Goal: Task Accomplishment & Management: Use online tool/utility

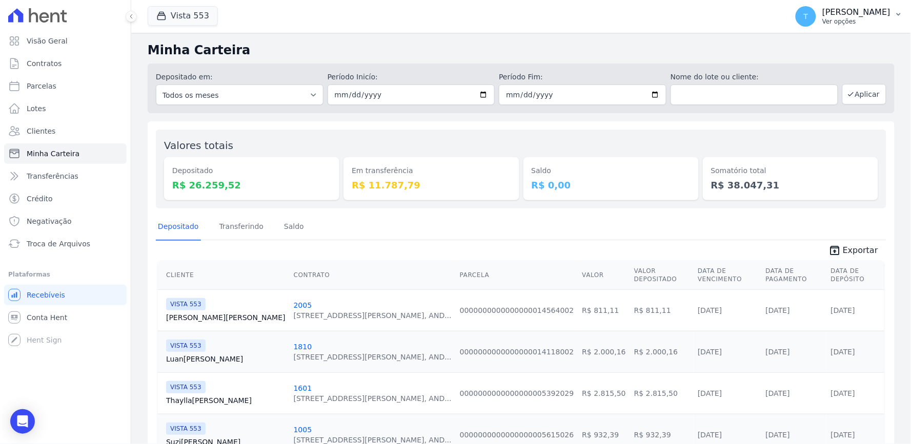
click at [833, 20] on p "Ver opções" at bounding box center [856, 21] width 68 height 8
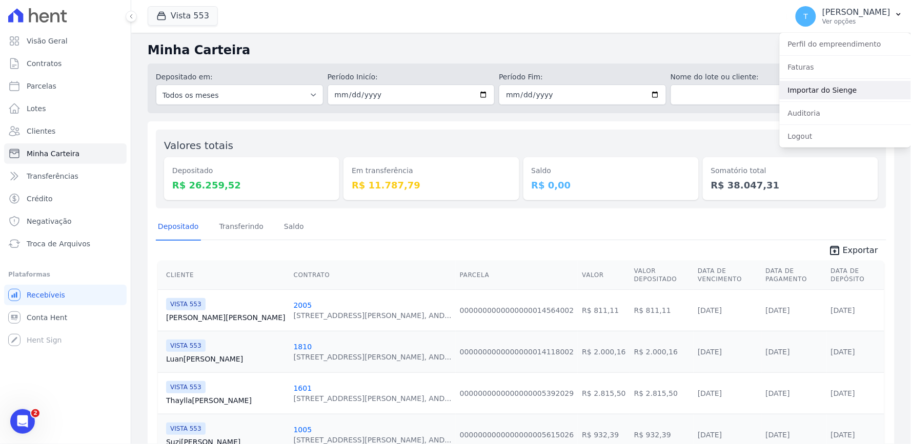
click at [811, 87] on link "Importar do Sienge" at bounding box center [844, 90] width 131 height 18
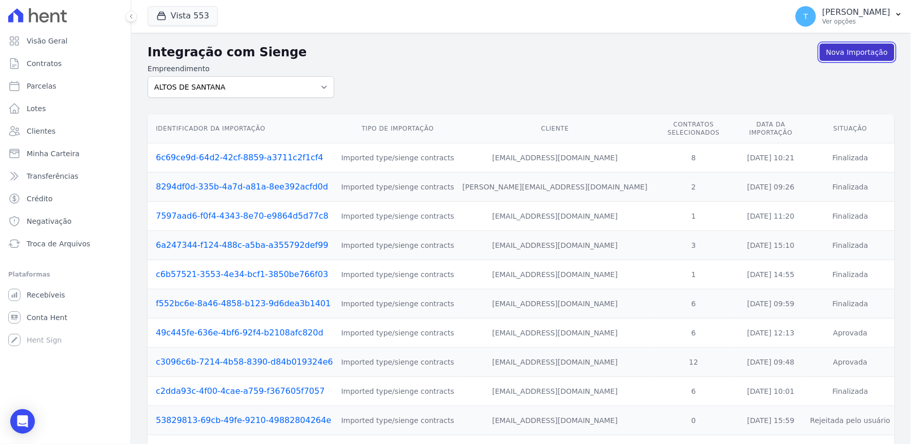
click at [828, 55] on link "Nova Importação" at bounding box center [856, 52] width 75 height 17
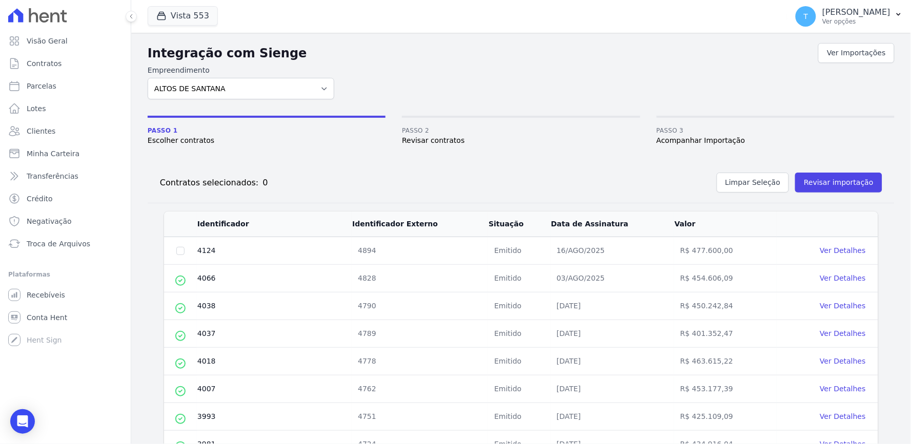
click at [741, 101] on div "Integração com Sienge Ver Importações Empreendimento [GEOGRAPHIC_DATA][PERSON_N…" at bounding box center [521, 431] width 747 height 781
click at [58, 14] on icon at bounding box center [54, 17] width 9 height 10
click at [180, 247] on input "checkbox" at bounding box center [180, 251] width 8 height 8
checkbox input "true"
